Goal: Contribute content: Contribute content

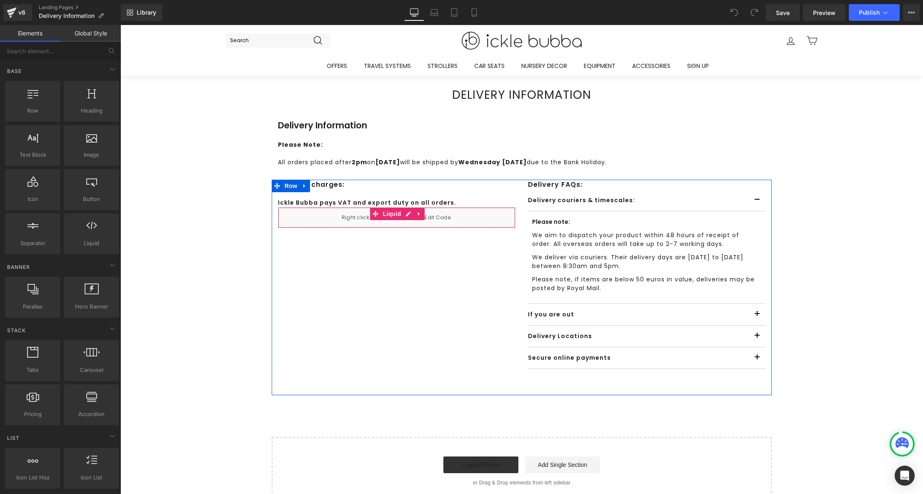
click at [406, 215] on div "Liquid" at bounding box center [397, 217] width 238 height 21
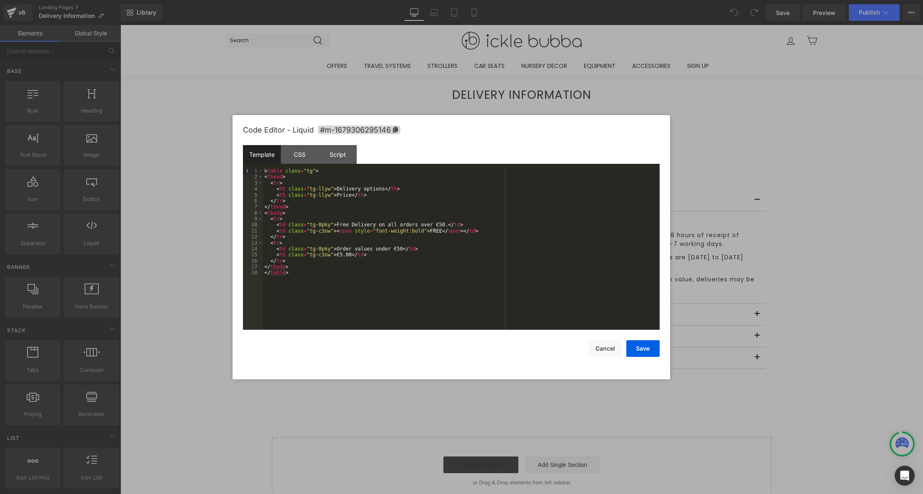
click at [342, 254] on div "< table class = "tg" > < thead > < tr > < th class = "tg-llyw" > Delivery optio…" at bounding box center [461, 255] width 397 height 174
click at [642, 355] on button "Save" at bounding box center [642, 348] width 33 height 17
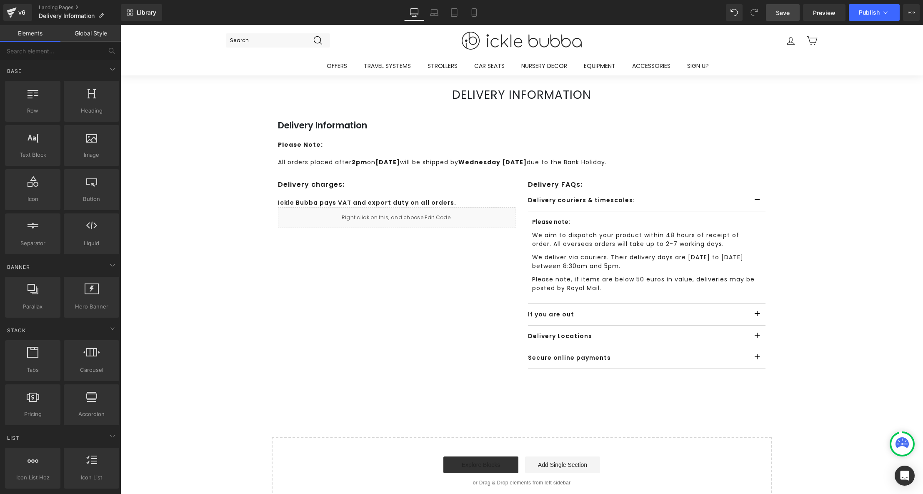
click at [782, 16] on span "Save" at bounding box center [783, 12] width 14 height 9
click at [877, 23] on div "Library Desktop Desktop Laptop Tablet Mobile Save Preview Publish Scheduled Vie…" at bounding box center [522, 12] width 802 height 25
click at [877, 12] on span "Publish" at bounding box center [869, 12] width 21 height 7
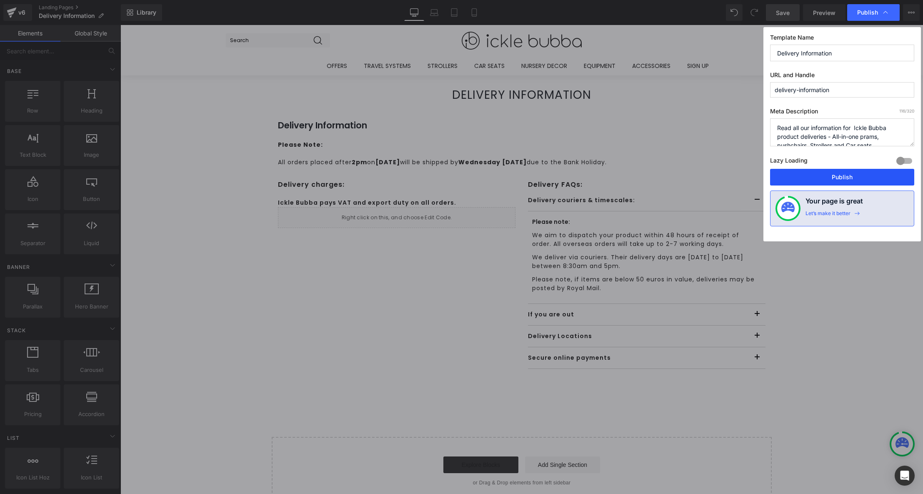
click at [856, 182] on button "Publish" at bounding box center [842, 177] width 144 height 17
